Goal: Browse casually

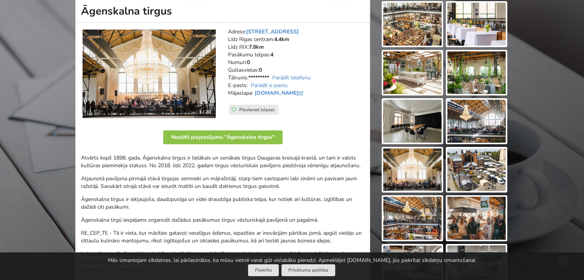
scroll to position [154, 0]
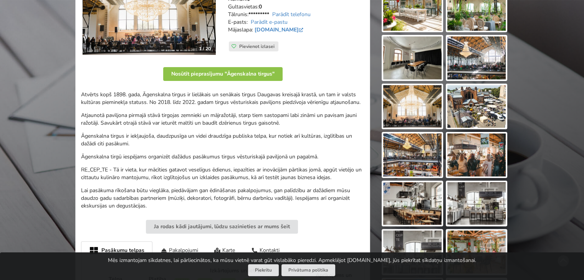
click at [419, 107] on img at bounding box center [412, 106] width 58 height 43
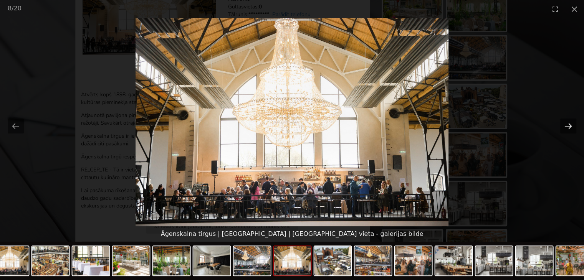
click at [570, 126] on button "Next slide" at bounding box center [568, 126] width 16 height 15
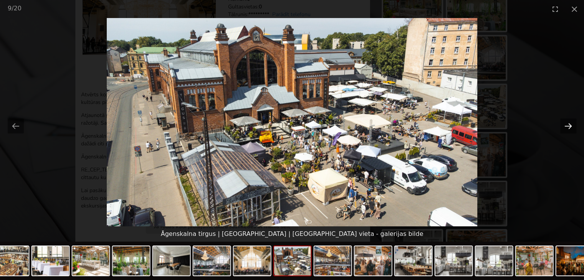
click at [570, 126] on button "Next slide" at bounding box center [568, 126] width 16 height 15
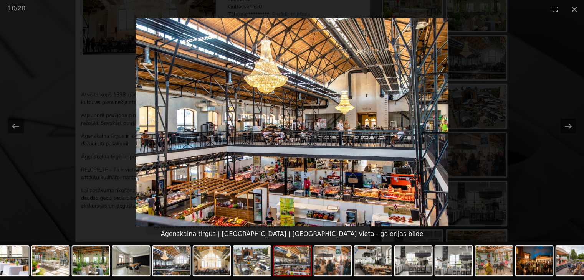
scroll to position [0, 0]
click at [566, 126] on button "Next slide" at bounding box center [568, 126] width 16 height 15
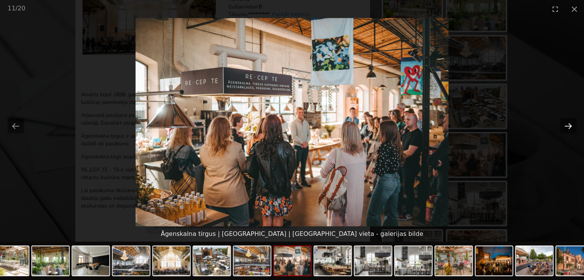
click at [566, 126] on button "Next slide" at bounding box center [568, 126] width 16 height 15
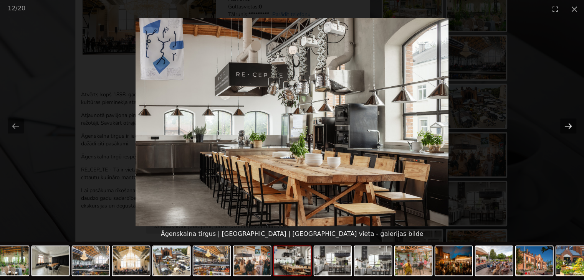
click at [566, 126] on button "Next slide" at bounding box center [568, 126] width 16 height 15
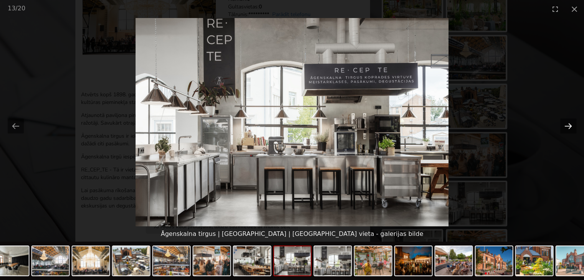
click at [566, 126] on button "Next slide" at bounding box center [568, 126] width 16 height 15
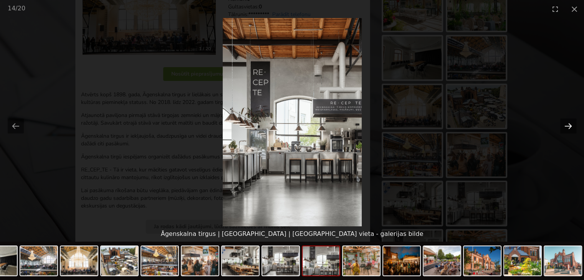
click at [566, 126] on button "Next slide" at bounding box center [568, 126] width 16 height 15
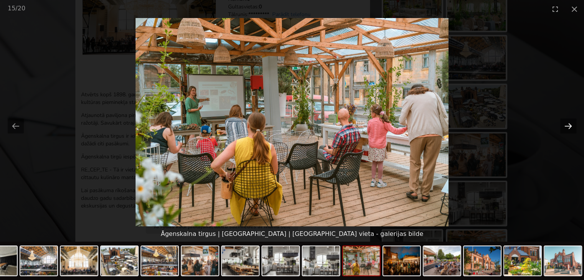
click at [566, 126] on button "Next slide" at bounding box center [568, 126] width 16 height 15
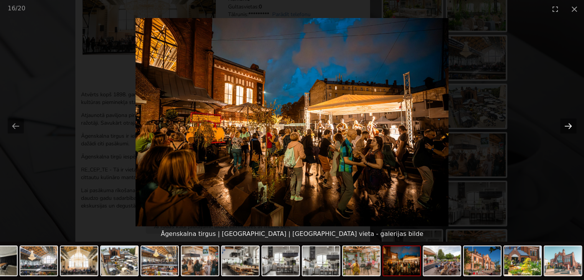
click at [566, 126] on button "Next slide" at bounding box center [568, 126] width 16 height 15
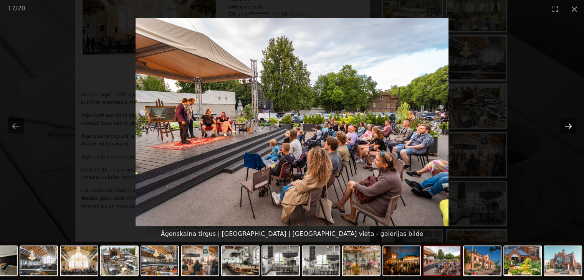
click at [566, 126] on button "Next slide" at bounding box center [568, 126] width 16 height 15
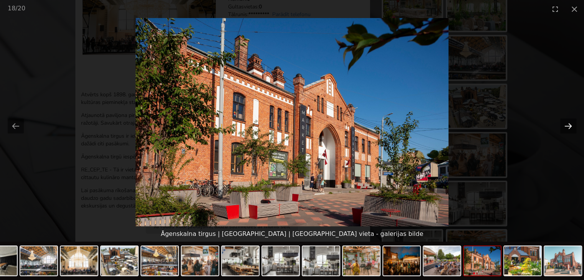
click at [566, 126] on button "Next slide" at bounding box center [568, 126] width 16 height 15
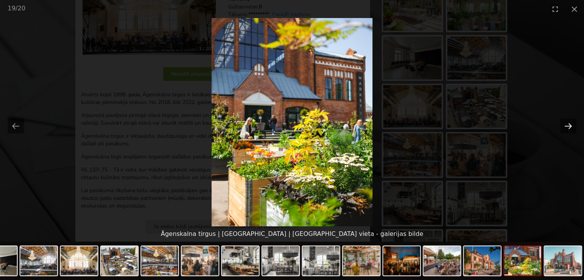
click at [566, 126] on button "Next slide" at bounding box center [568, 126] width 16 height 15
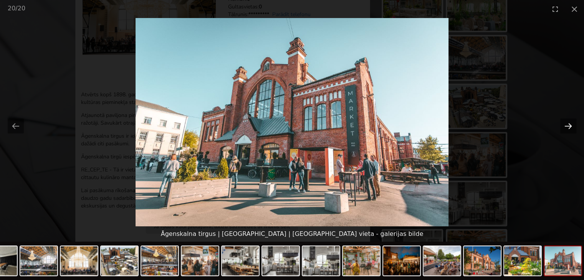
click at [566, 126] on button "Next slide" at bounding box center [568, 126] width 16 height 15
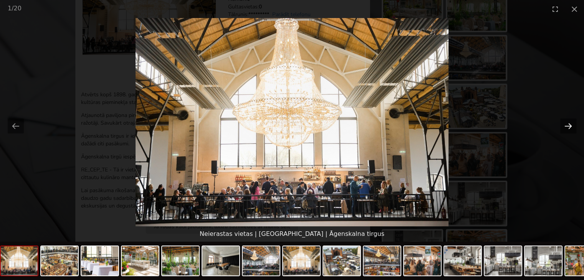
click at [566, 126] on button "Next slide" at bounding box center [568, 126] width 16 height 15
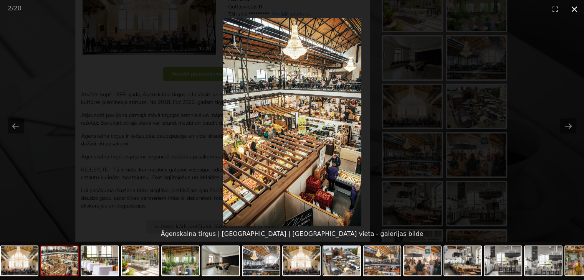
click at [574, 12] on button "Close gallery" at bounding box center [574, 9] width 19 height 18
